Goal: Navigation & Orientation: Find specific page/section

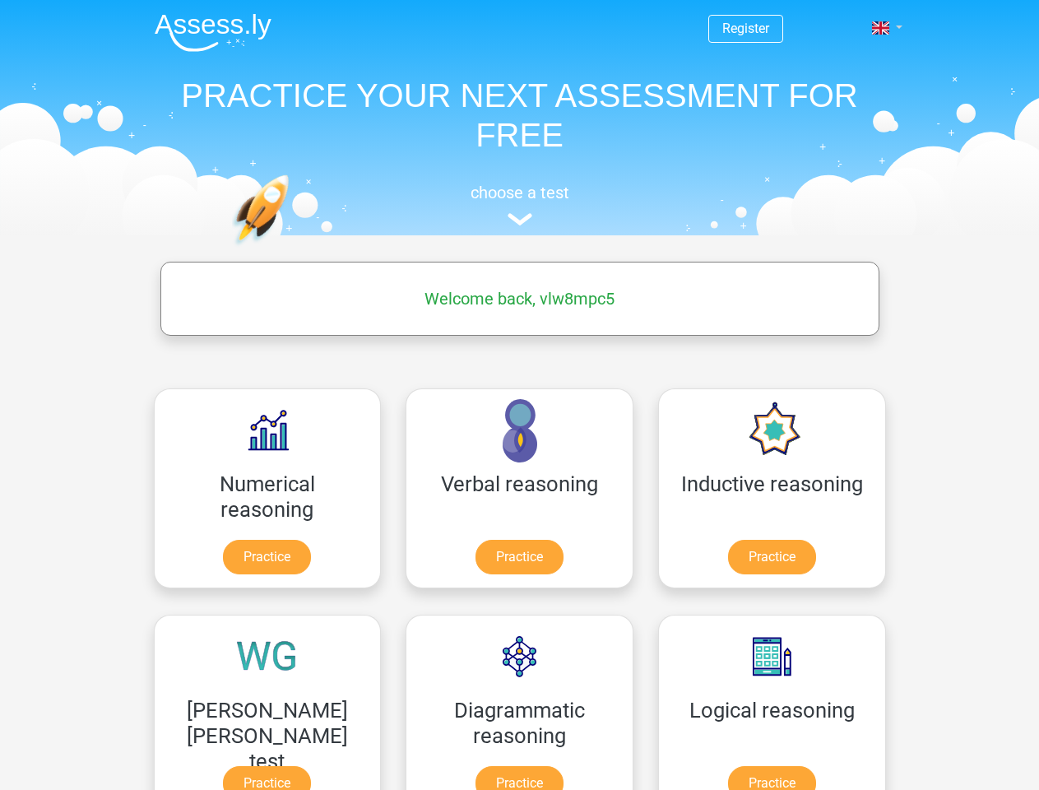
click at [882, 28] on span at bounding box center [880, 27] width 17 height 13
